Goal: Transaction & Acquisition: Book appointment/travel/reservation

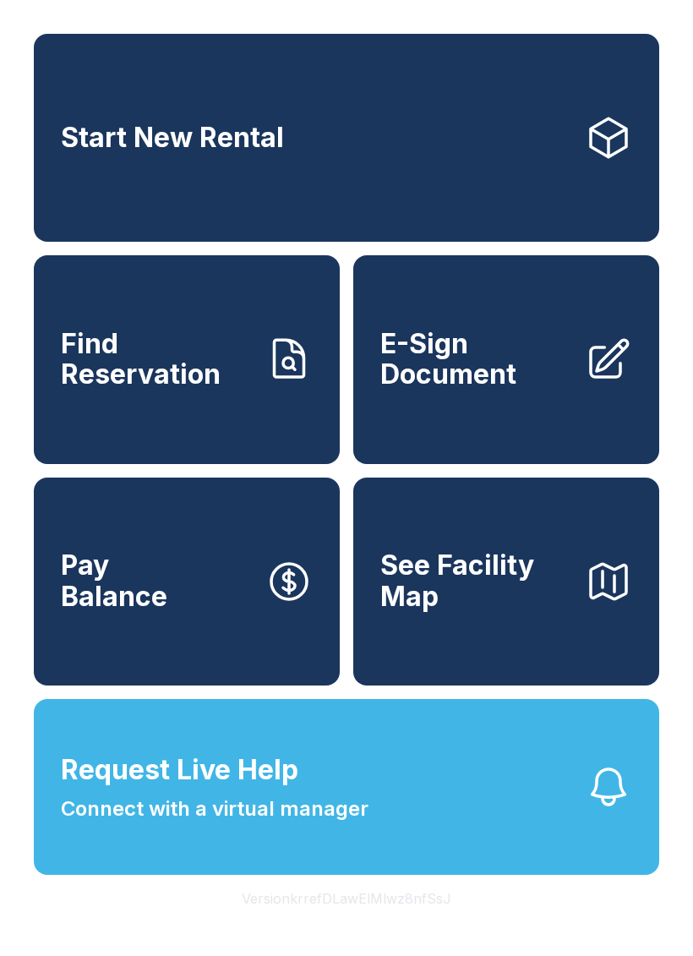
click at [505, 609] on span "See Facility Map" at bounding box center [475, 581] width 191 height 62
click at [169, 163] on link "Start New Rental" at bounding box center [346, 138] width 625 height 208
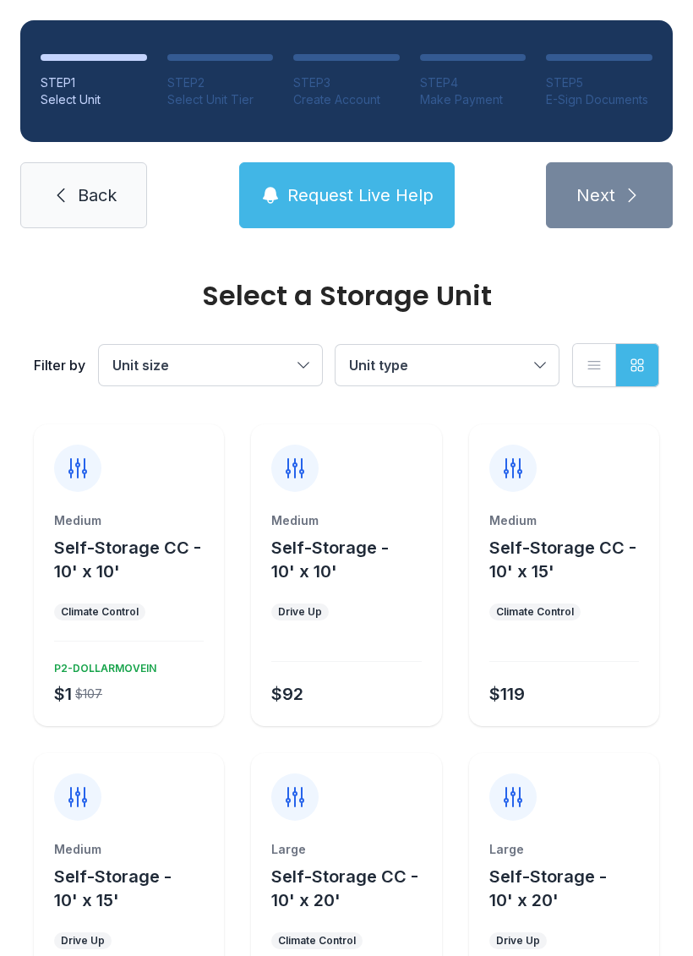
click at [524, 364] on span "Unit type" at bounding box center [438, 365] width 179 height 20
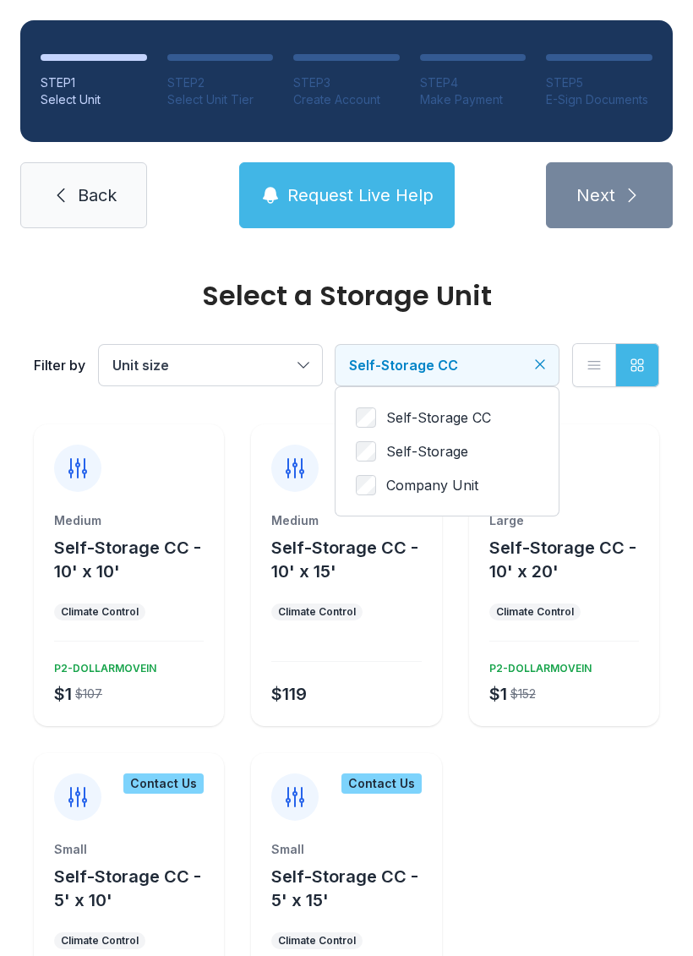
click at [117, 543] on span "Self-Storage CC - 10' x 10'" at bounding box center [127, 560] width 147 height 44
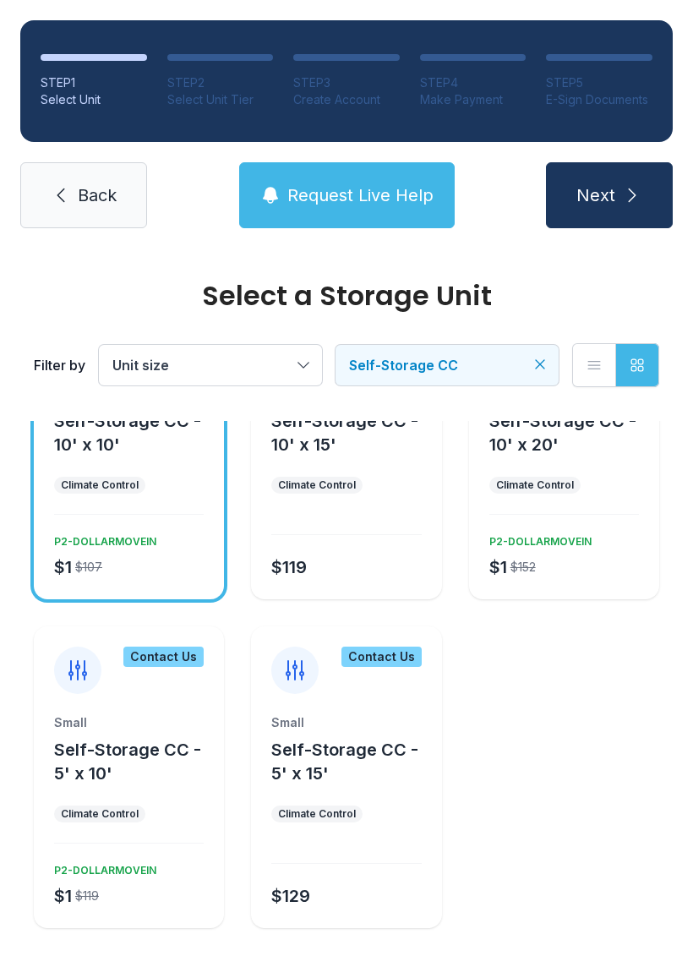
scroll to position [125, 0]
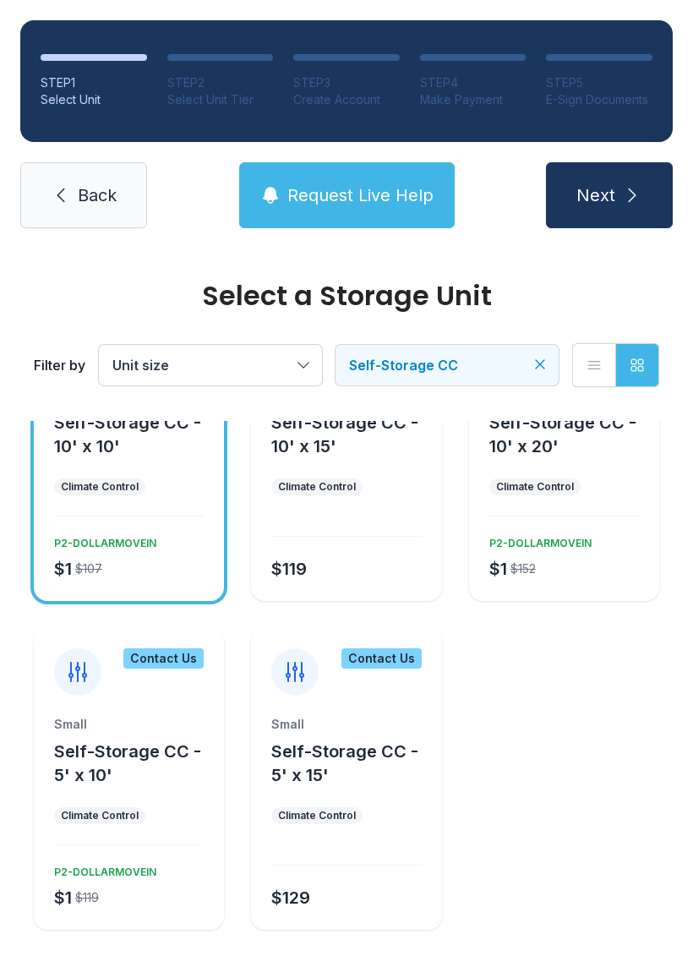
click at [615, 198] on button "Next" at bounding box center [609, 195] width 127 height 66
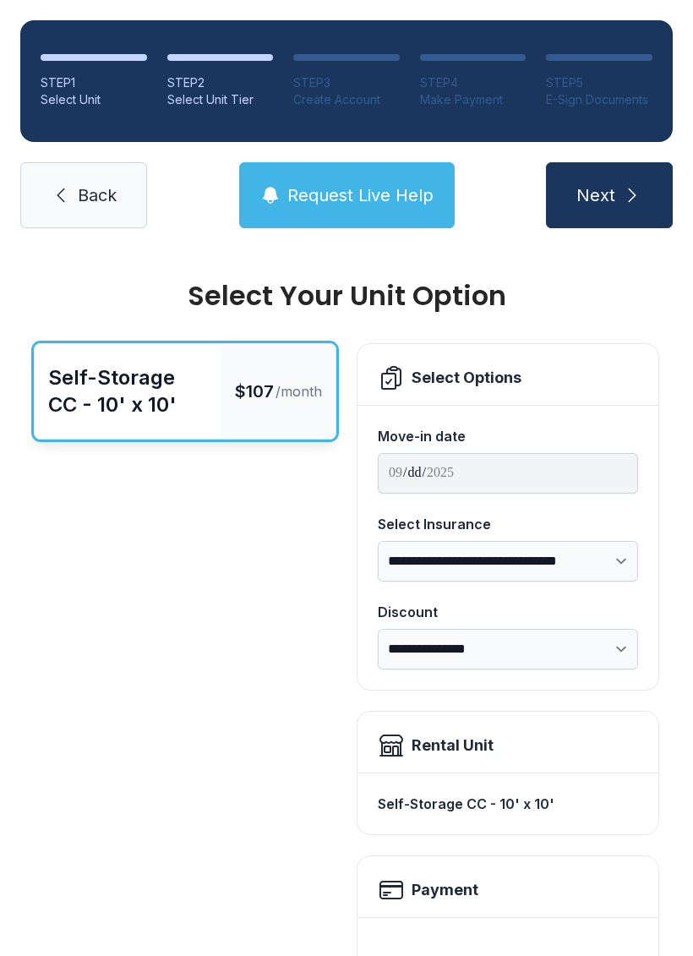
click at [87, 191] on span "Back" at bounding box center [97, 195] width 39 height 24
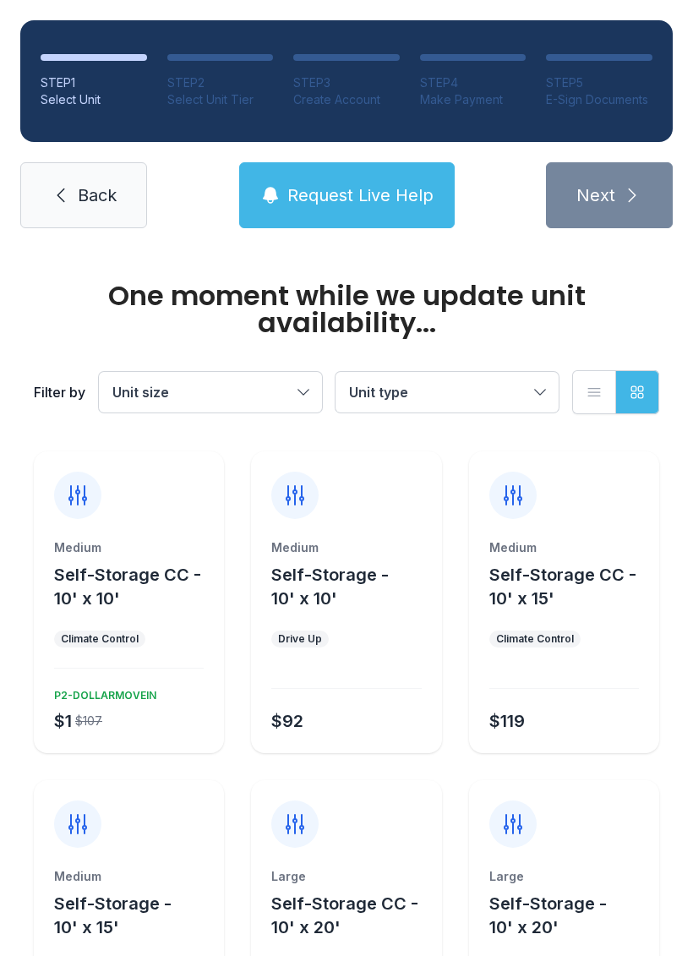
click at [90, 213] on link "Back" at bounding box center [83, 195] width 127 height 66
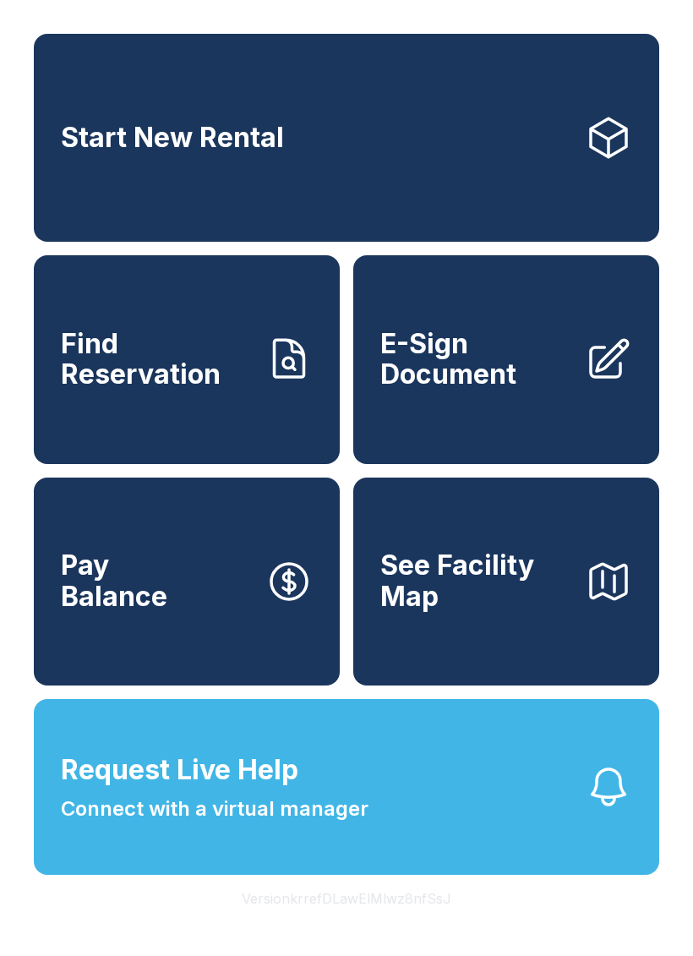
click at [543, 612] on span "See Facility Map" at bounding box center [475, 581] width 191 height 62
